Goal: Communication & Community: Answer question/provide support

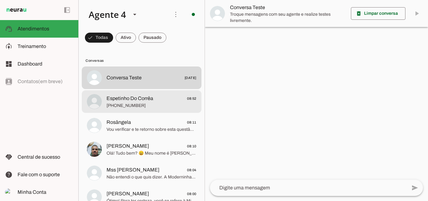
click at [114, 99] on span "Espetinho Do Corrêa" at bounding box center [129, 99] width 47 height 8
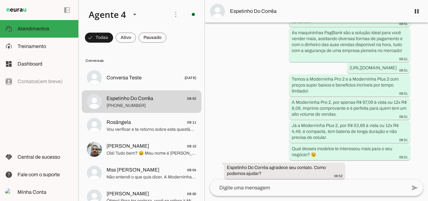
scroll to position [81, 0]
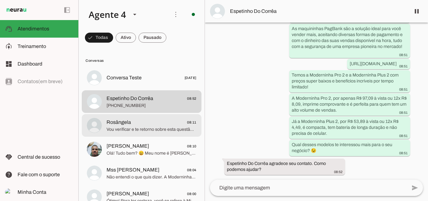
click at [136, 125] on span "Rosângela 08:11" at bounding box center [151, 122] width 90 height 8
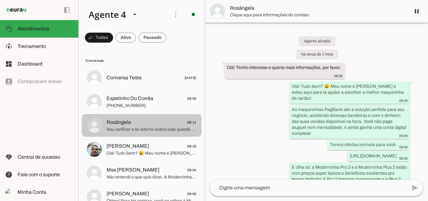
scroll to position [261, 0]
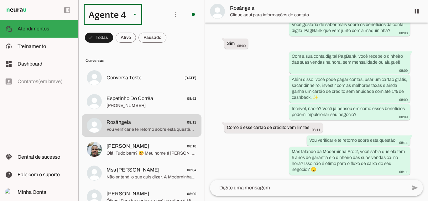
click at [133, 16] on slot at bounding box center [135, 15] width 8 height 8
click at [0, 0] on slot "Agente 9" at bounding box center [0, 0] width 0 height 0
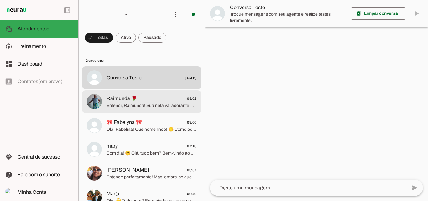
click at [168, 104] on span "Entendi, Raimunda! Sua neta vai adorar te ajudar a escolher a melhor opção. 😉 M…" at bounding box center [151, 105] width 90 height 6
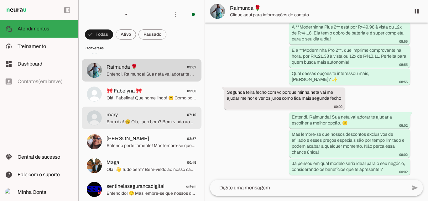
scroll to position [63, 0]
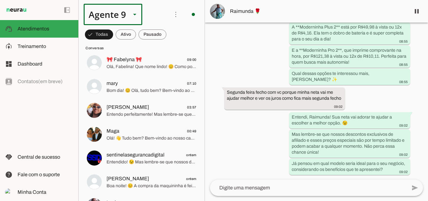
click at [132, 12] on slot at bounding box center [135, 15] width 8 height 8
click at [172, 44] on slot at bounding box center [196, 40] width 48 height 8
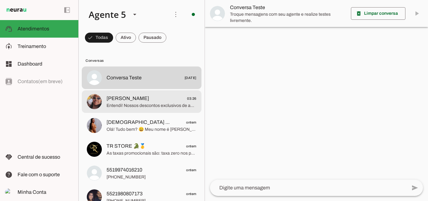
click at [118, 103] on span "Entendi! Nossos descontos exclusivos de afiliado são por tempo limitado e os va…" at bounding box center [151, 105] width 90 height 6
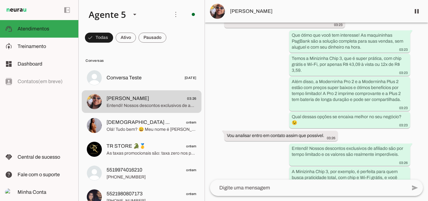
scroll to position [178, 0]
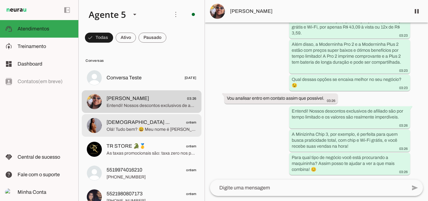
click at [114, 126] on span "[DEMOGRAPHIC_DATA] [PERSON_NAME]" at bounding box center [138, 122] width 65 height 8
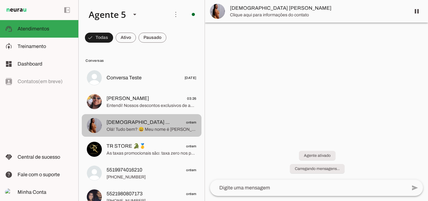
scroll to position [22, 0]
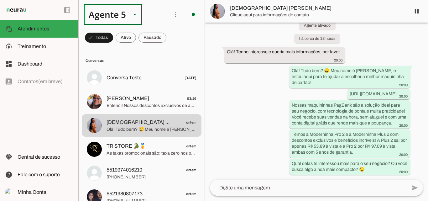
click at [128, 13] on div at bounding box center [134, 14] width 15 height 21
click at [172, 44] on slot at bounding box center [196, 40] width 48 height 8
